Goal: Information Seeking & Learning: Learn about a topic

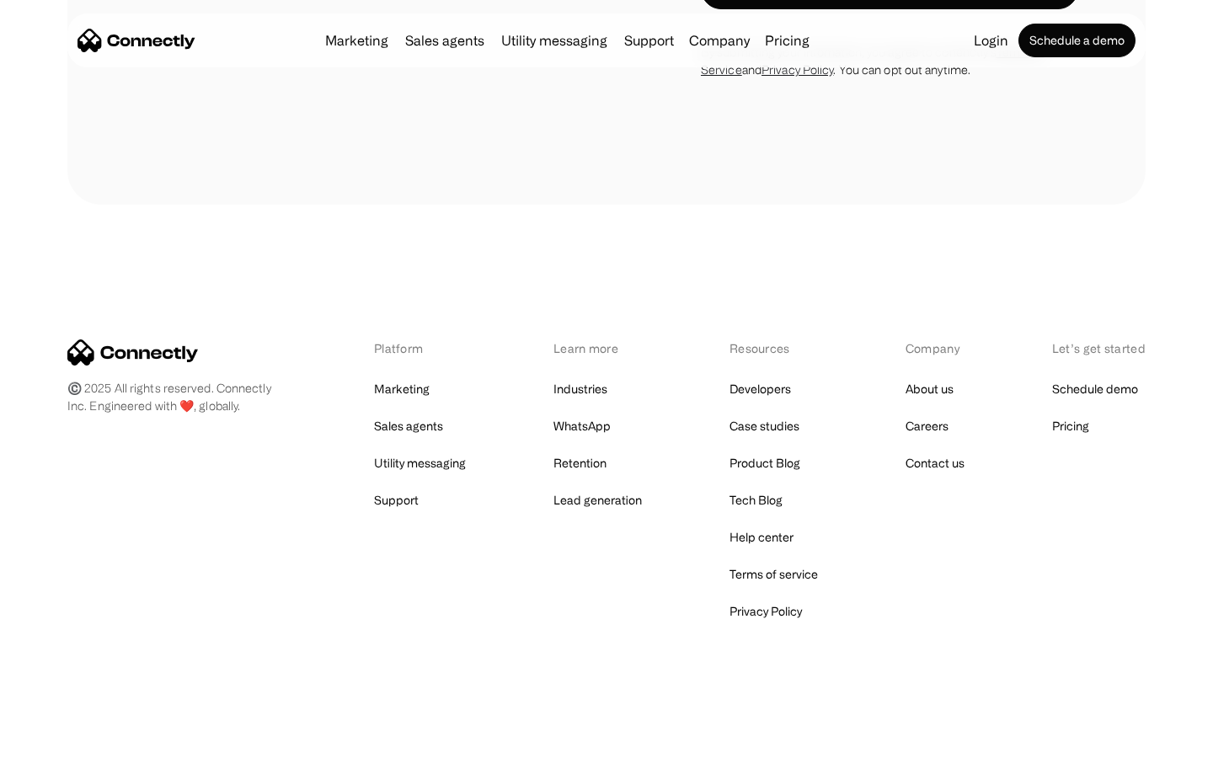
scroll to position [943, 0]
